Goal: Find specific page/section: Find specific page/section

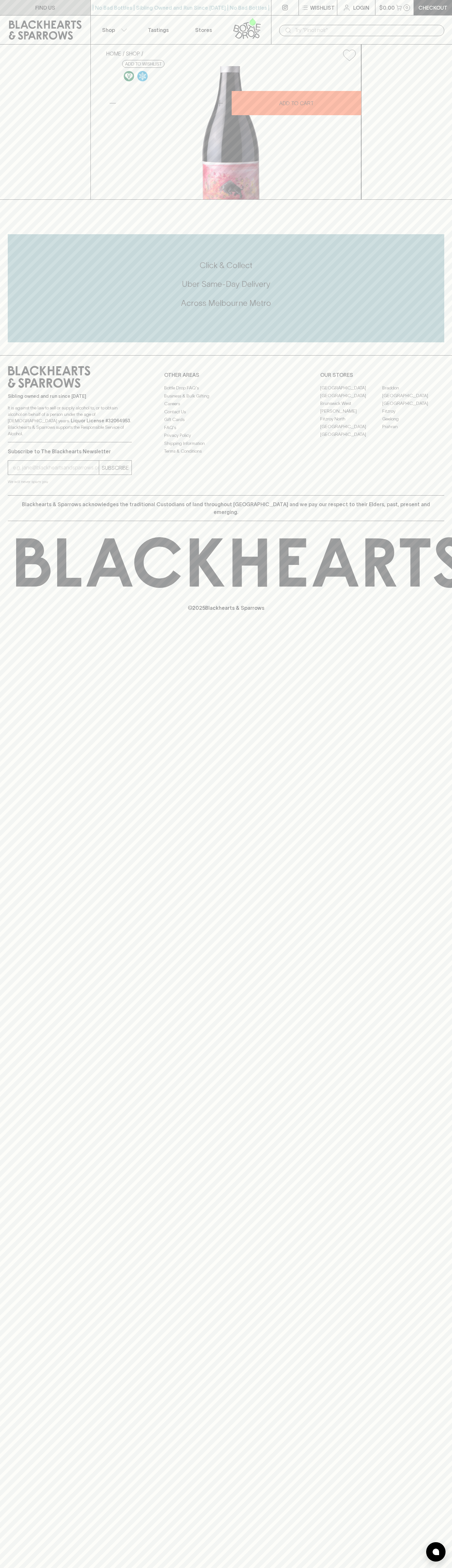
click at [21, 10] on link "FIND US" at bounding box center [45, 7] width 90 height 15
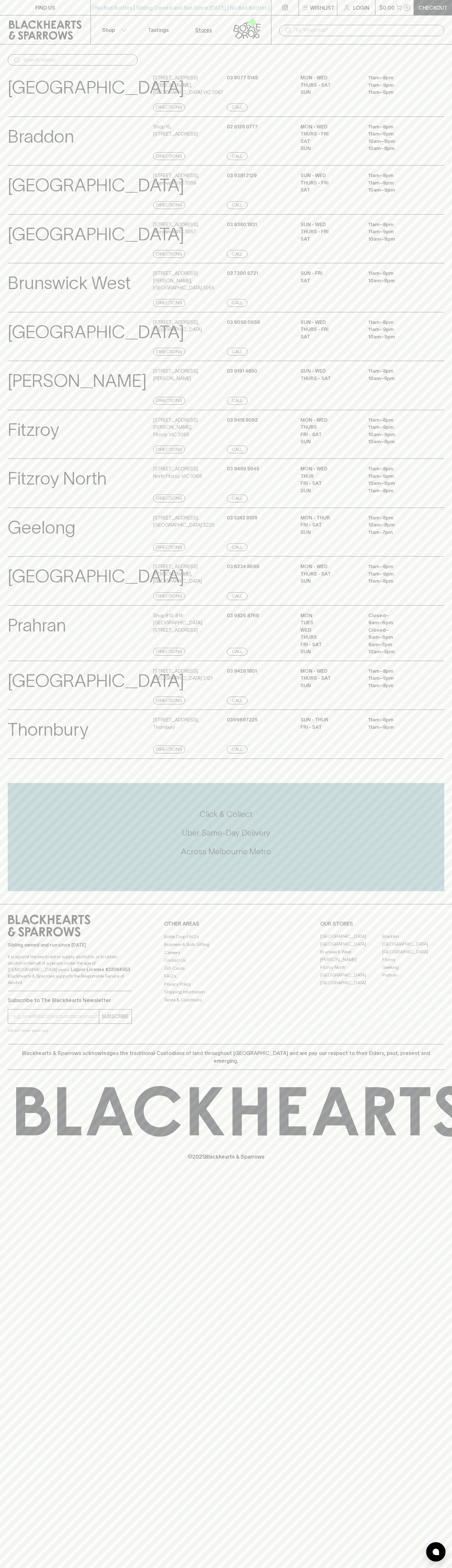
click at [203, 1567] on html "FIND US | No Bad Bottles | Sibling Owned and Run Since [DATE] | No Bad Bottles …" at bounding box center [226, 784] width 452 height 1568
click at [13, 590] on p "[GEOGRAPHIC_DATA]" at bounding box center [96, 576] width 176 height 27
